Goal: Task Accomplishment & Management: Manage account settings

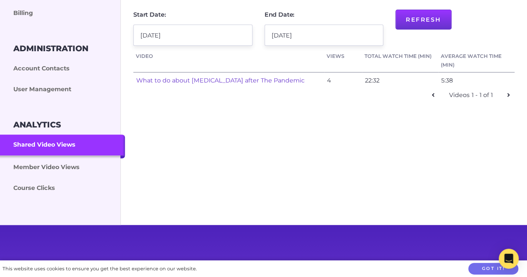
scroll to position [166, 0]
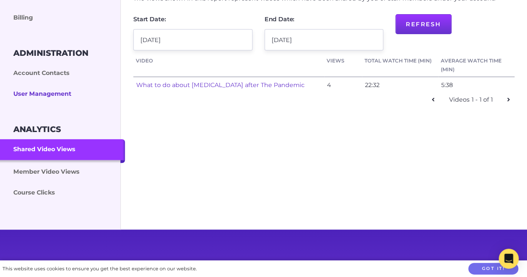
click at [54, 99] on link "User Management" at bounding box center [62, 94] width 125 height 21
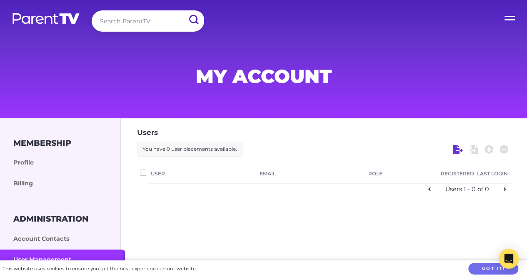
checkbox input "false"
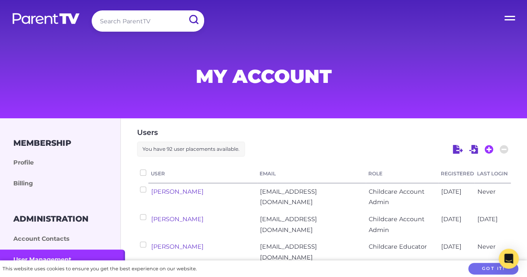
click at [488, 149] on icon at bounding box center [488, 149] width 9 height 9
select select "ptv_elc_member"
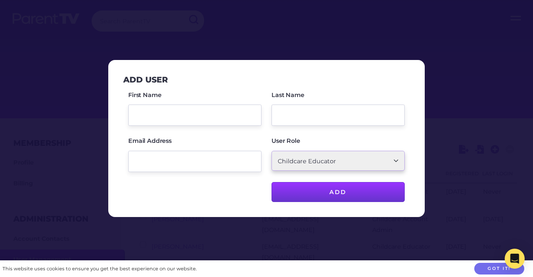
click at [298, 157] on select "Parent/Carer Childcare Account Admin Childcare Educator" at bounding box center [337, 161] width 133 height 20
